Goal: Information Seeking & Learning: Learn about a topic

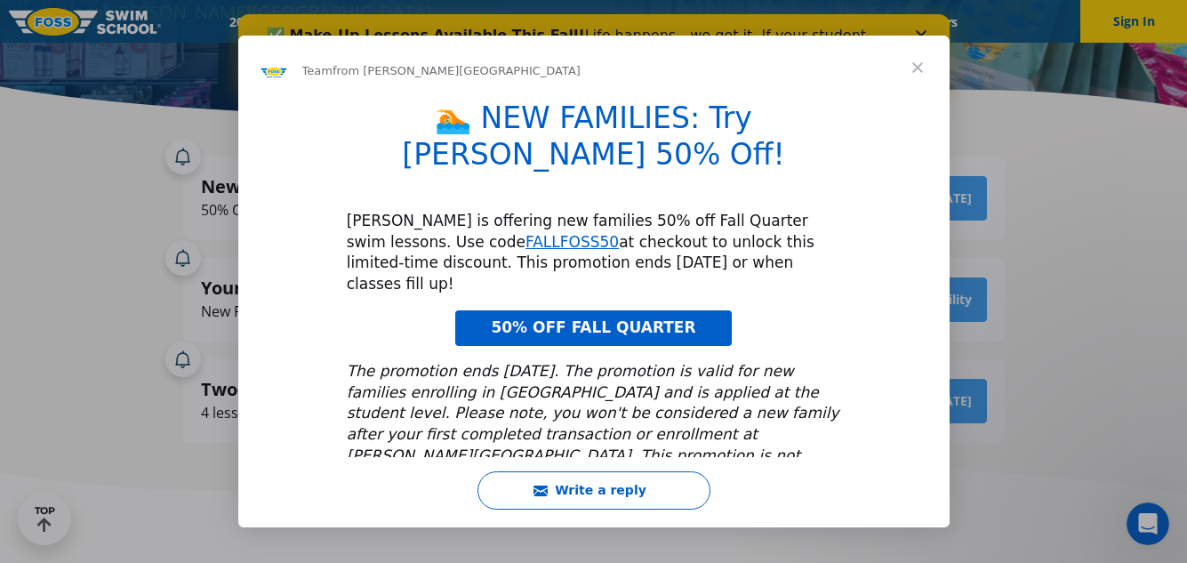
click at [660, 318] on span "50% OFF FALL QUARTER" at bounding box center [593, 327] width 205 height 18
click at [916, 67] on span "Close" at bounding box center [918, 68] width 64 height 64
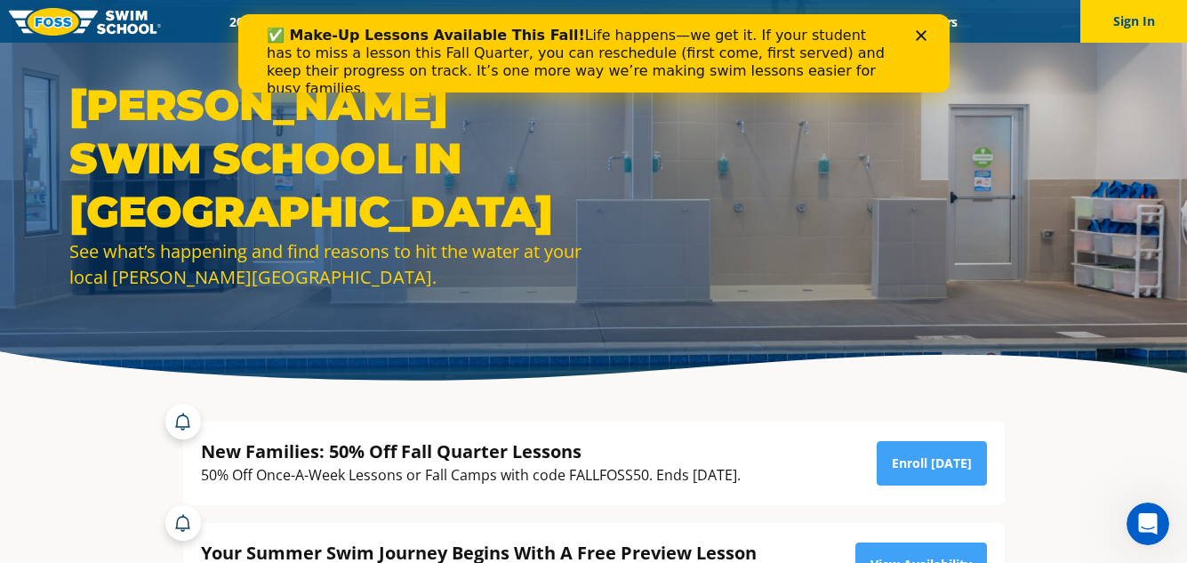
click at [64, 25] on img at bounding box center [85, 22] width 152 height 28
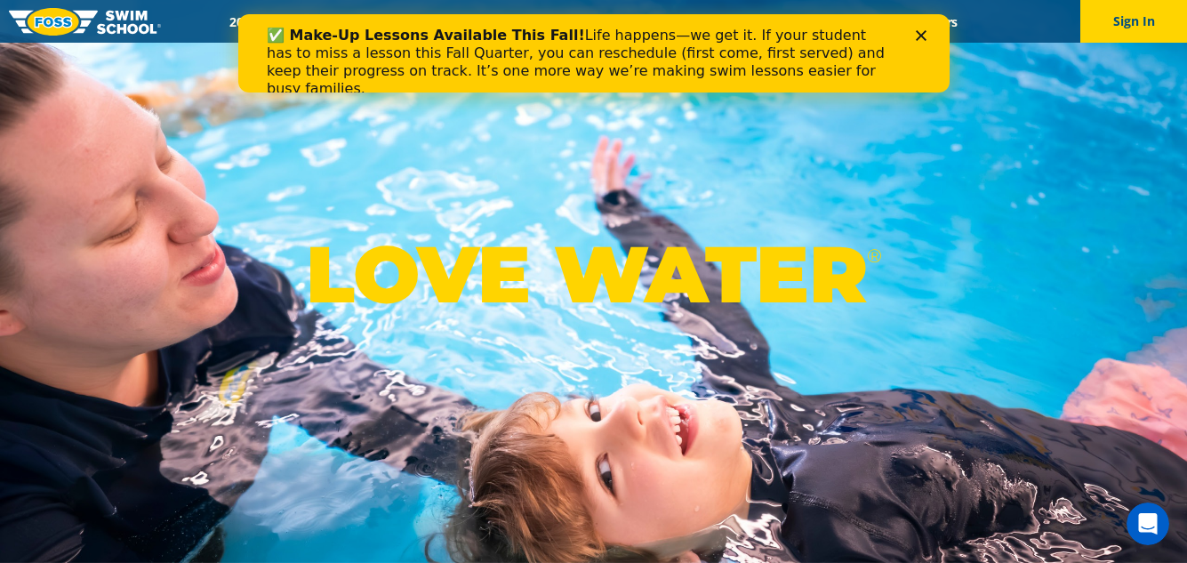
click at [920, 35] on polygon "Close" at bounding box center [920, 35] width 11 height 11
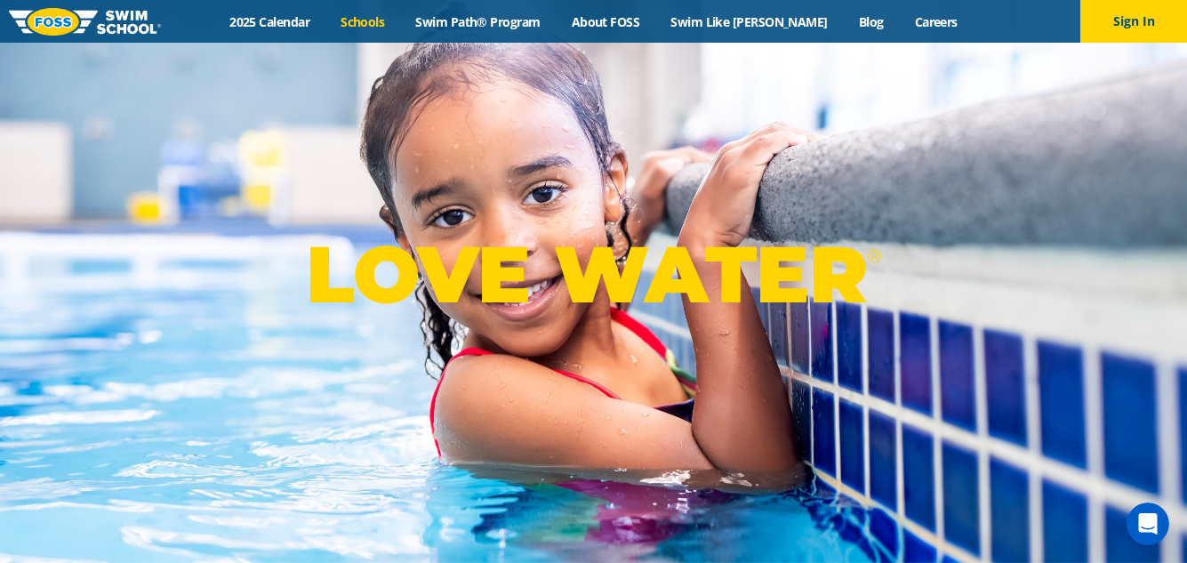
click at [389, 23] on link "Schools" at bounding box center [362, 21] width 75 height 17
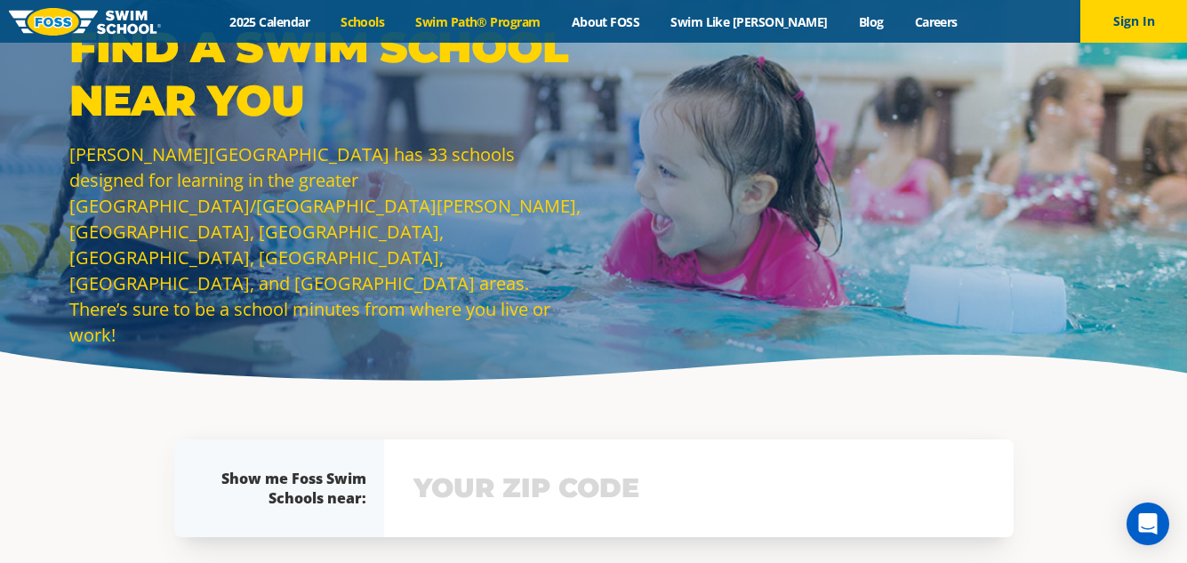
click at [527, 24] on link "Swim Path® Program" at bounding box center [478, 21] width 156 height 17
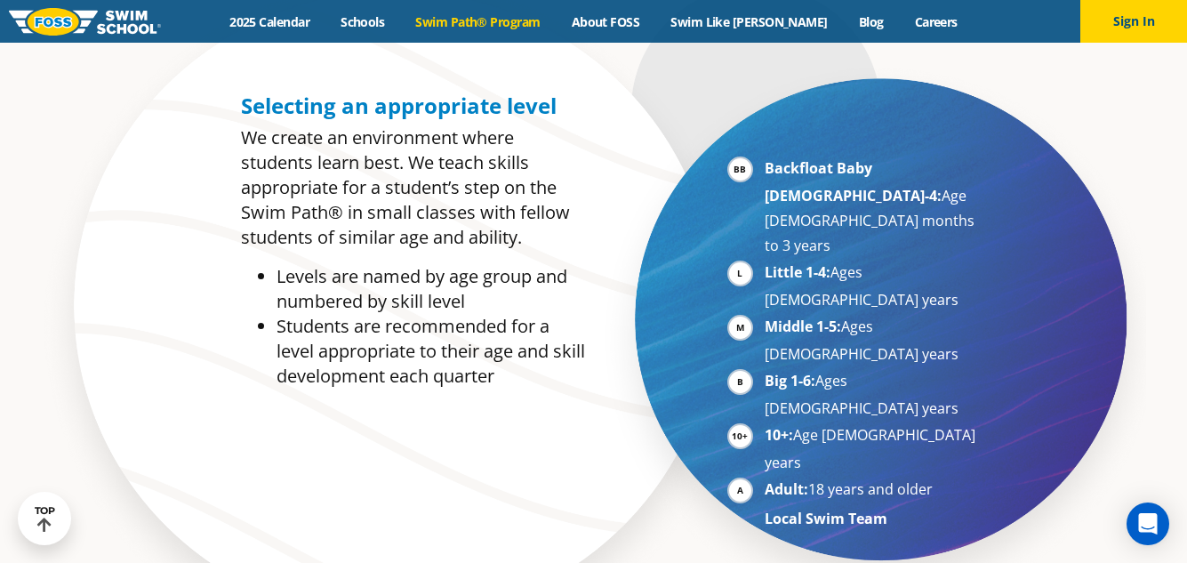
scroll to position [856, 0]
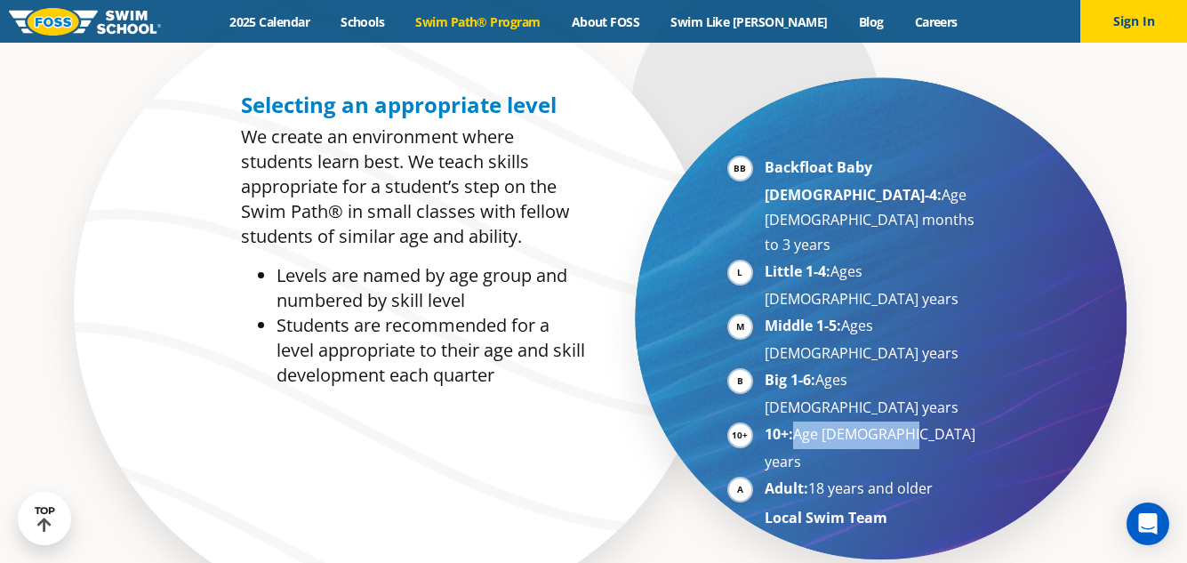
drag, startPoint x: 799, startPoint y: 306, endPoint x: 909, endPoint y: 309, distance: 110.3
click at [909, 422] on li "10+: Age 10-17 years" at bounding box center [874, 448] width 218 height 52
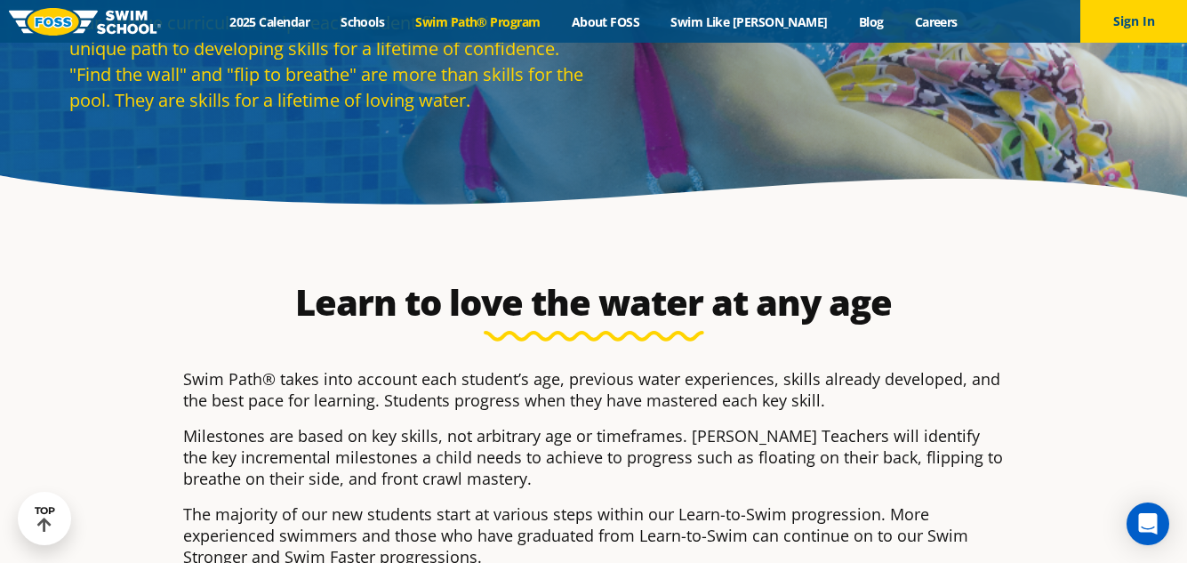
scroll to position [0, 0]
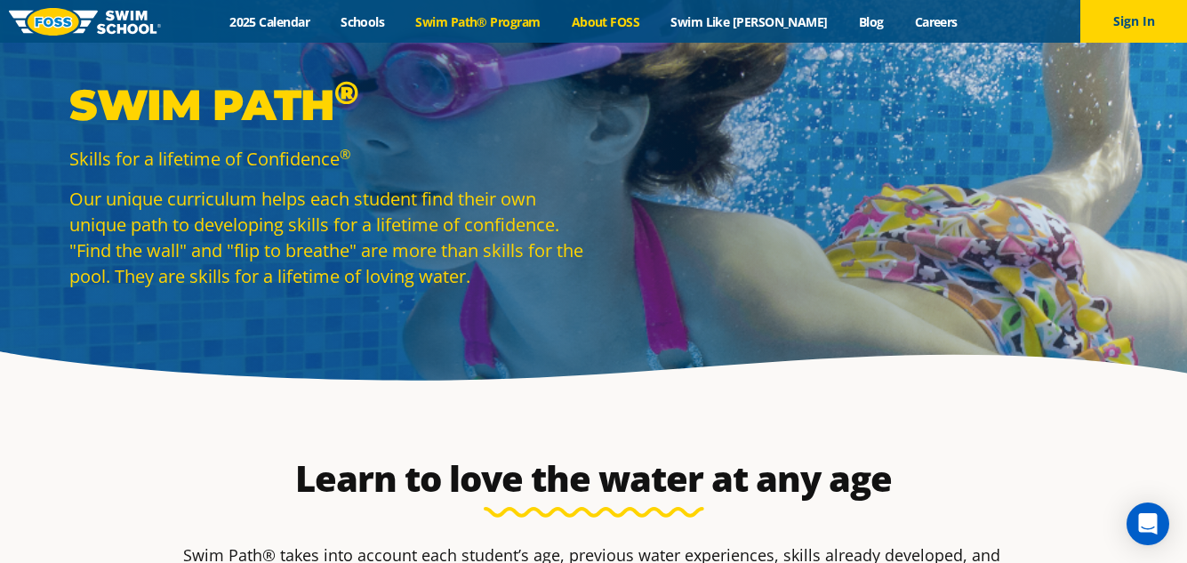
click at [643, 27] on link "About FOSS" at bounding box center [606, 21] width 100 height 17
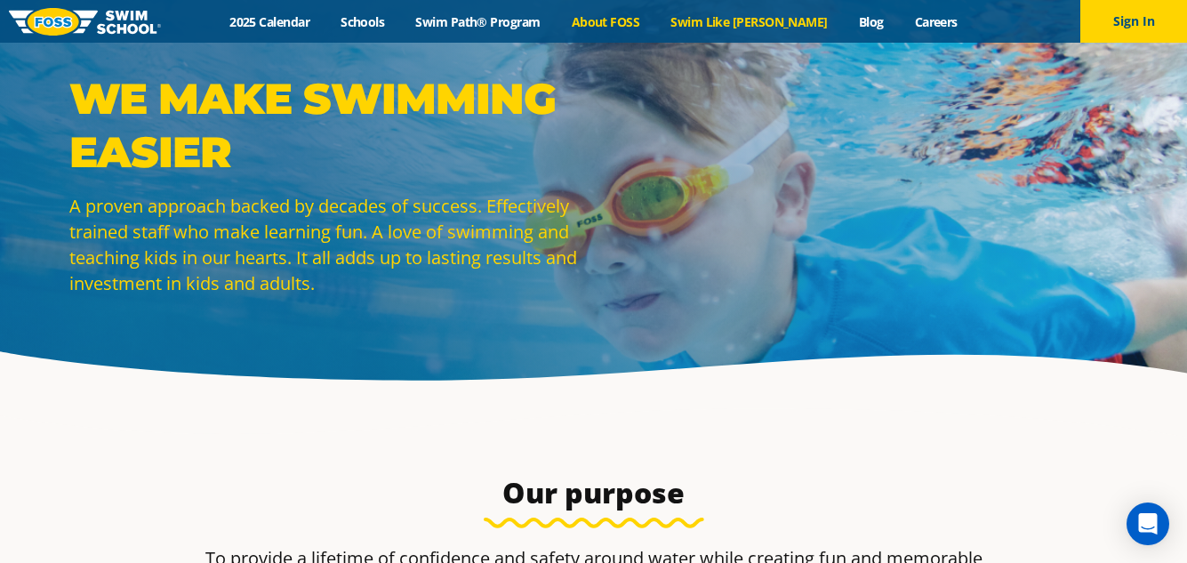
click at [750, 27] on link "Swim Like [PERSON_NAME]" at bounding box center [749, 21] width 189 height 17
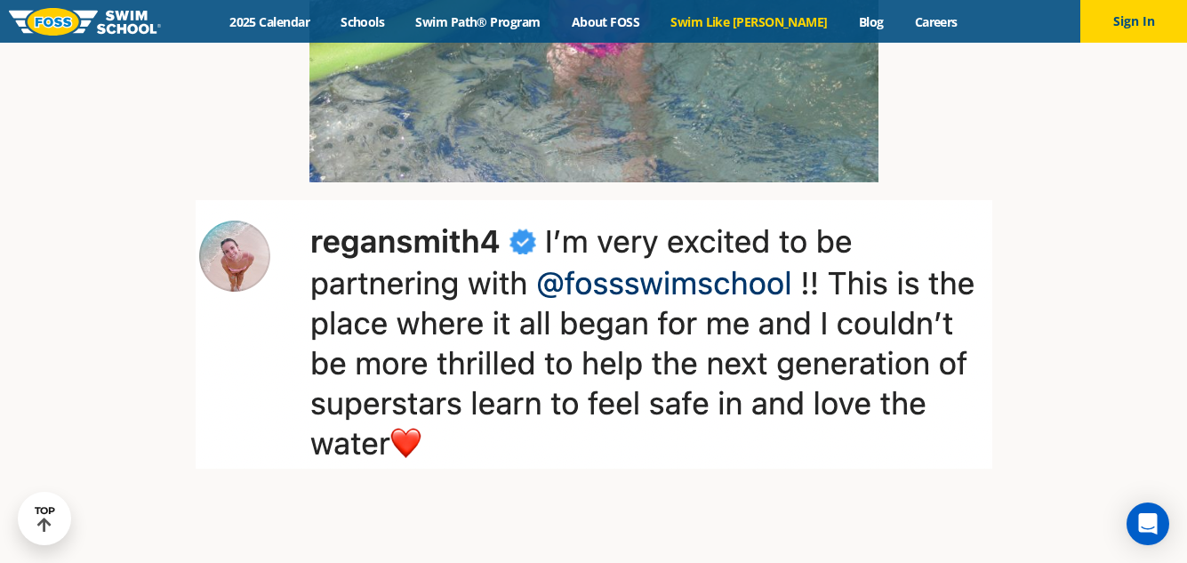
scroll to position [2635, 0]
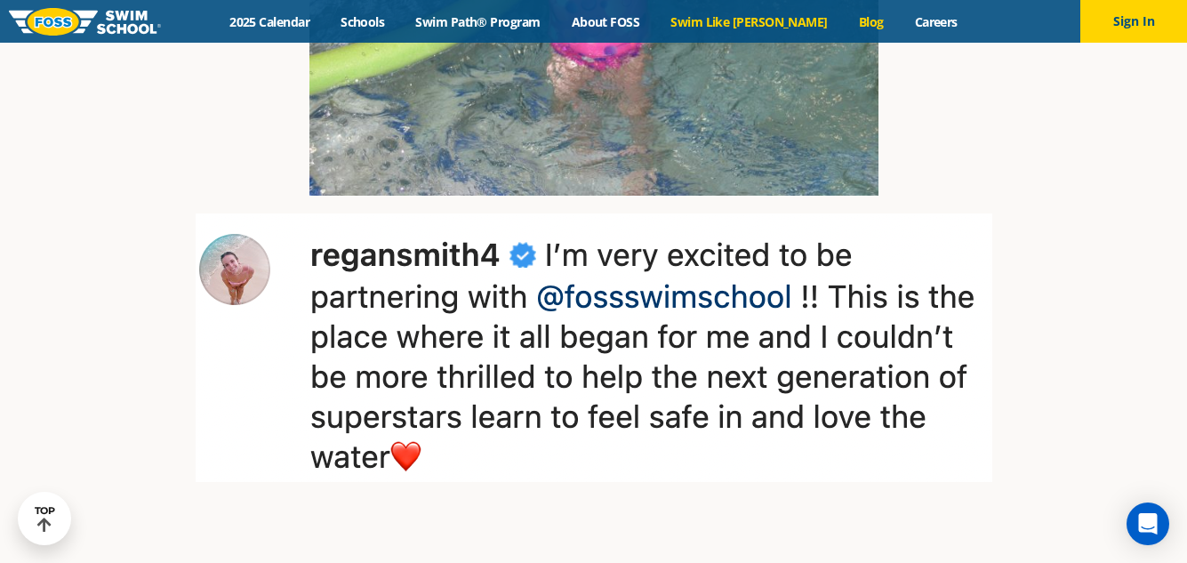
click at [843, 24] on link "Blog" at bounding box center [871, 21] width 56 height 17
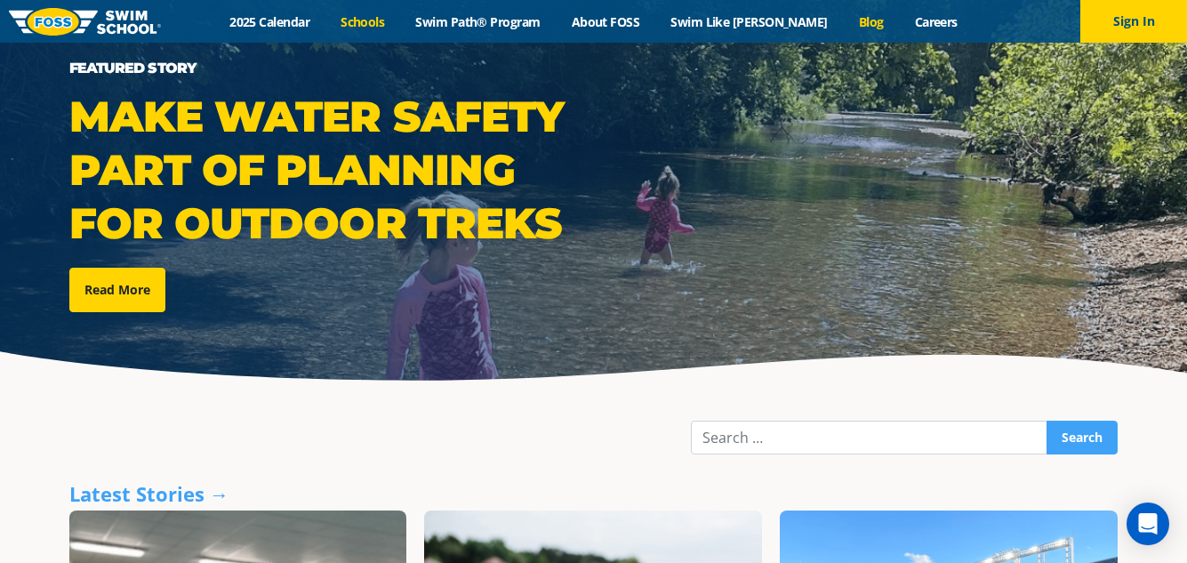
click at [389, 19] on link "Schools" at bounding box center [362, 21] width 75 height 17
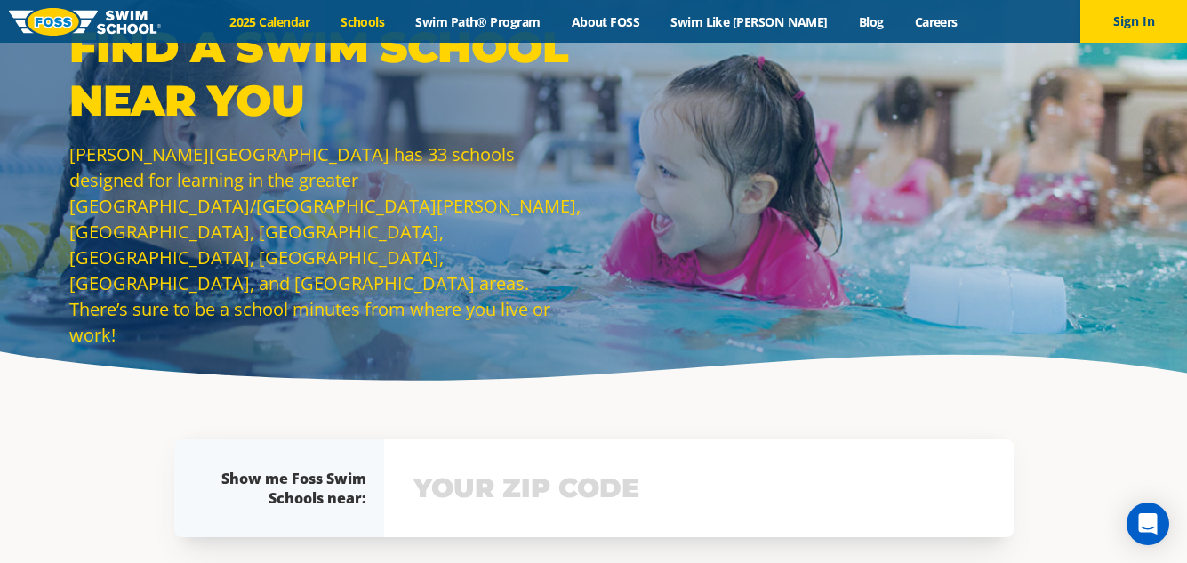
click at [315, 29] on link "2025 Calendar" at bounding box center [269, 21] width 111 height 17
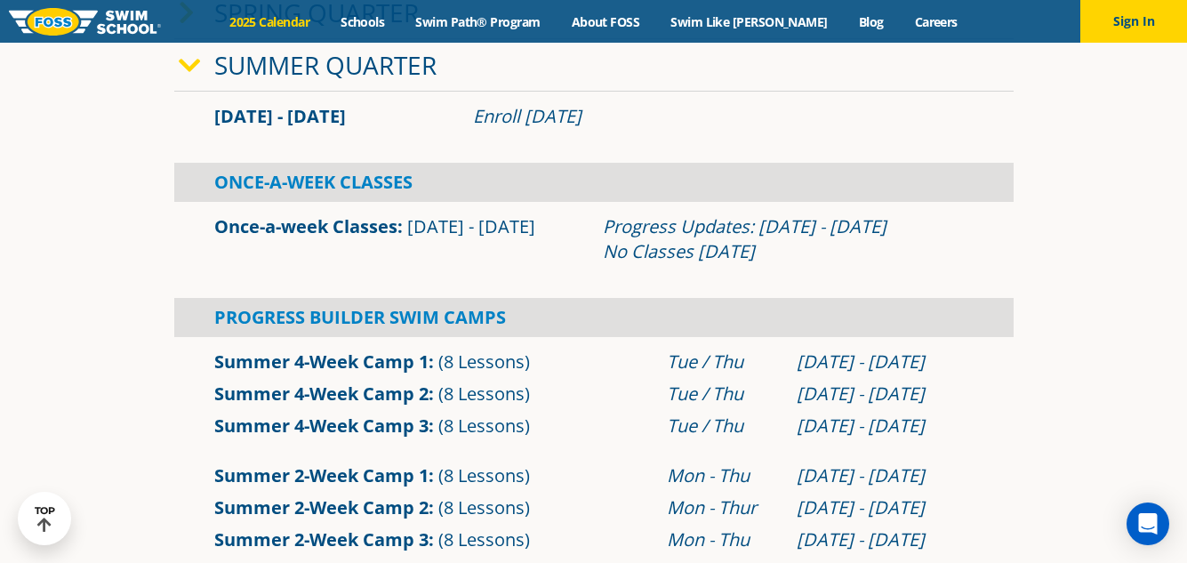
scroll to position [480, 0]
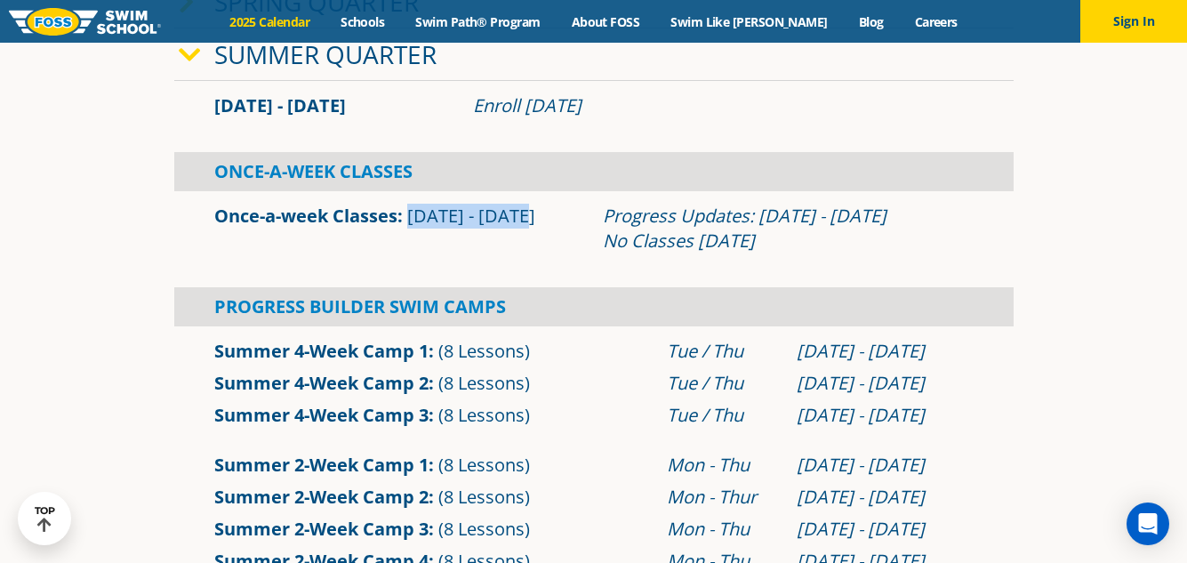
drag, startPoint x: 409, startPoint y: 210, endPoint x: 526, endPoint y: 223, distance: 117.3
click at [526, 223] on div "Once-a-week Classes Jun 9 - Aug 30" at bounding box center [399, 229] width 389 height 50
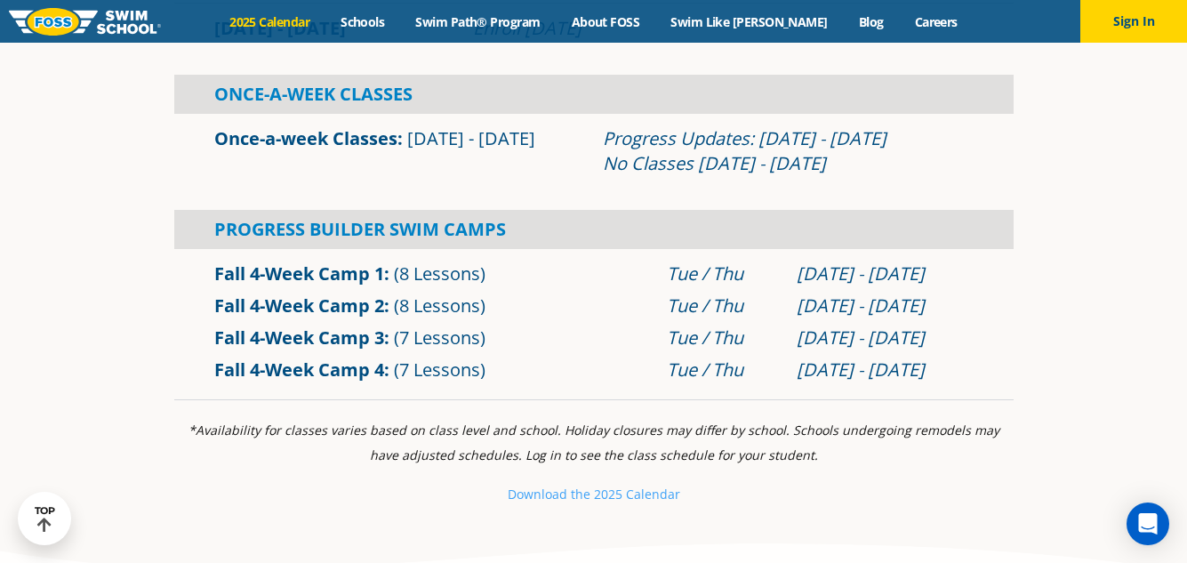
scroll to position [1185, 0]
drag, startPoint x: 446, startPoint y: 139, endPoint x: 519, endPoint y: 137, distance: 72.9
click at [519, 137] on span "Sep 2 - Dec 22" at bounding box center [471, 137] width 128 height 24
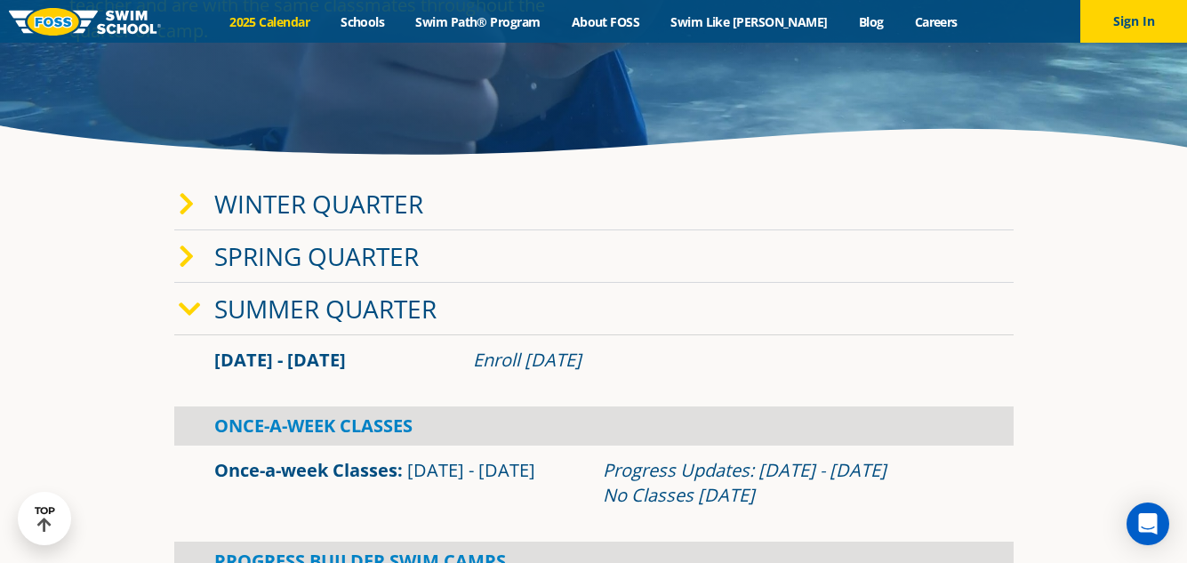
scroll to position [225, 0]
